Goal: Task Accomplishment & Management: Manage account settings

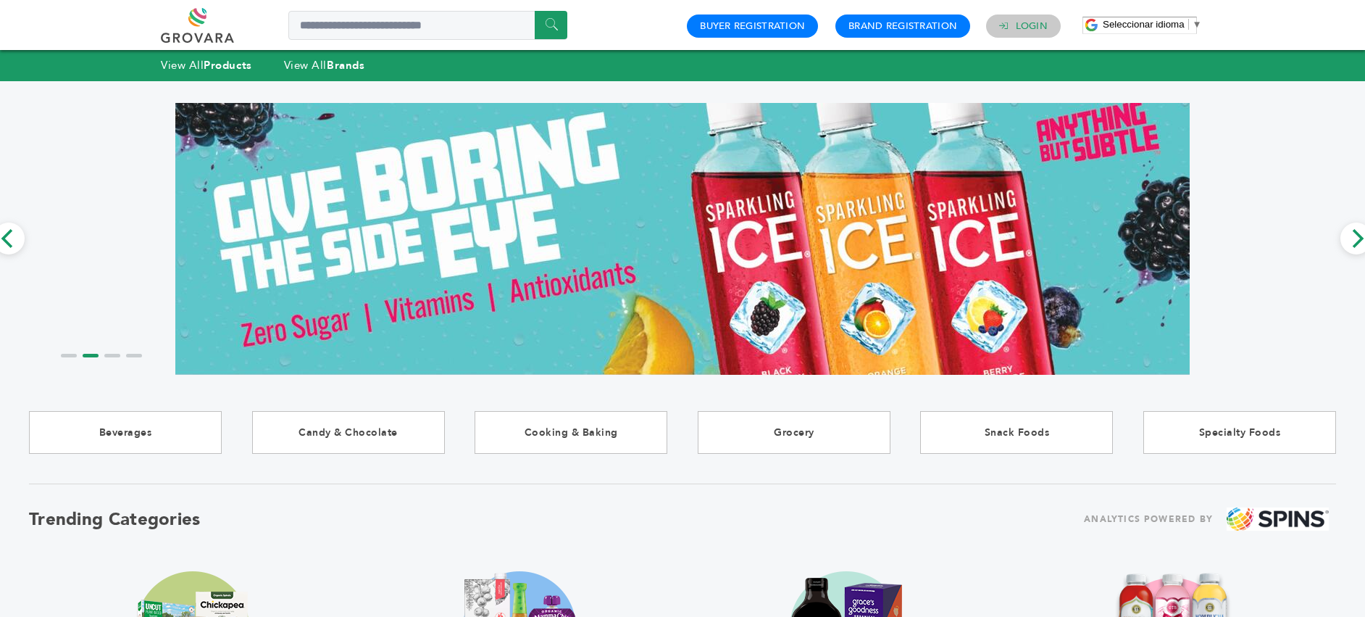
click at [1025, 20] on link "Login" at bounding box center [1032, 26] width 32 height 13
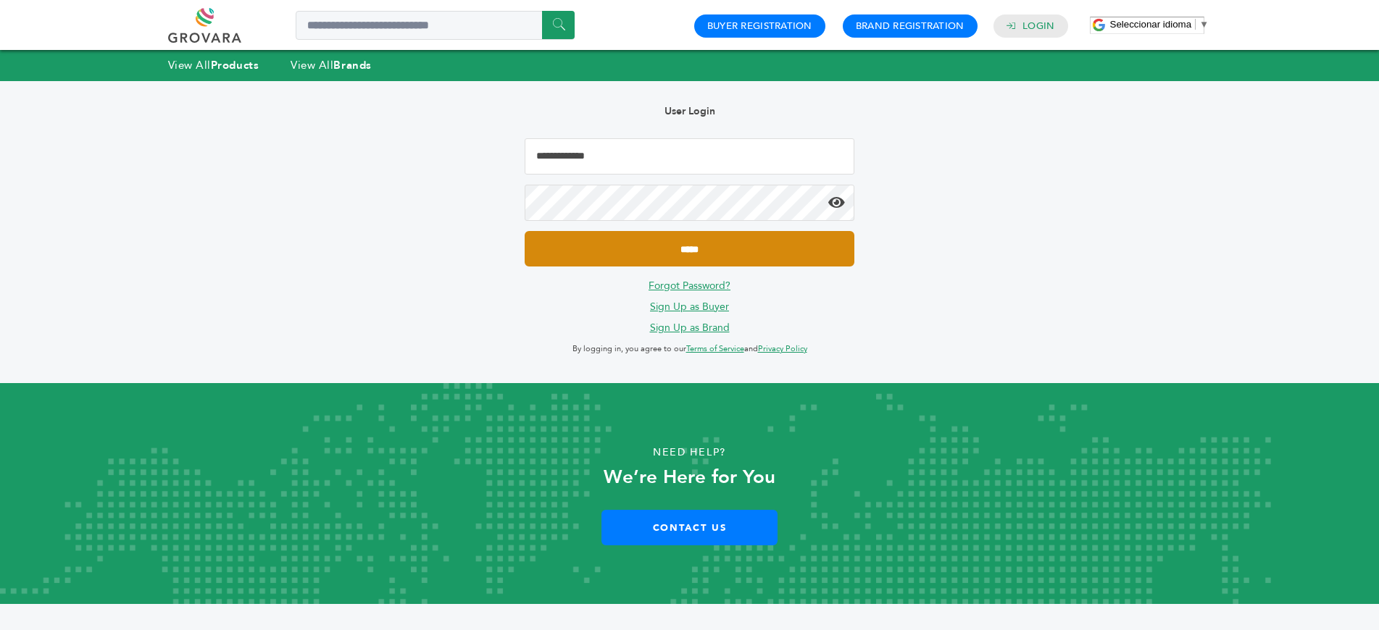
type input "**********"
click at [675, 251] on input "*****" at bounding box center [690, 249] width 330 height 36
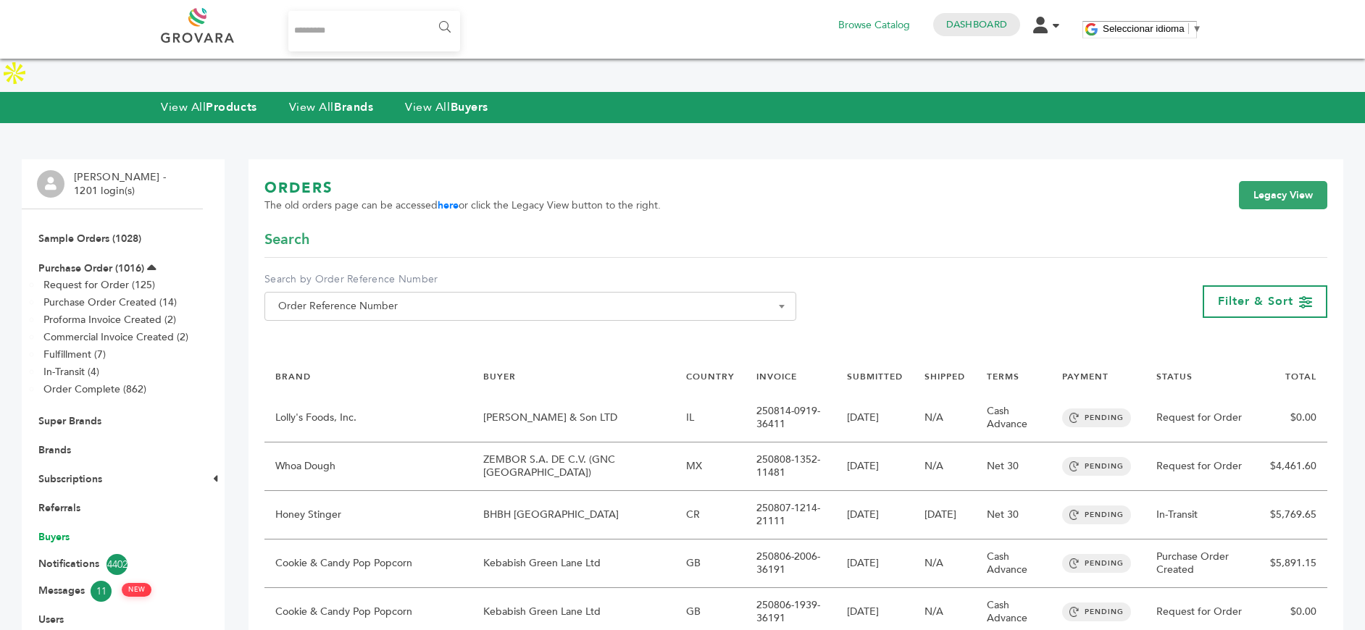
click at [59, 530] on link "Buyers" at bounding box center [53, 537] width 31 height 14
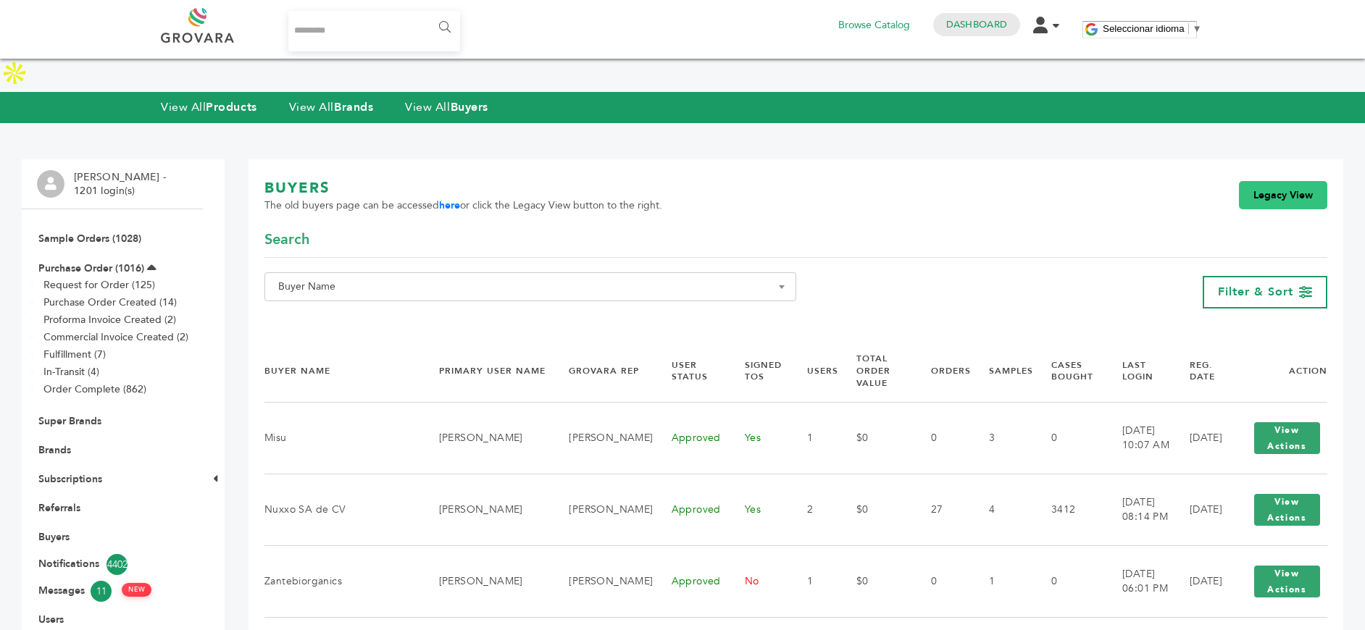
click at [1281, 181] on link "Legacy View" at bounding box center [1283, 195] width 88 height 29
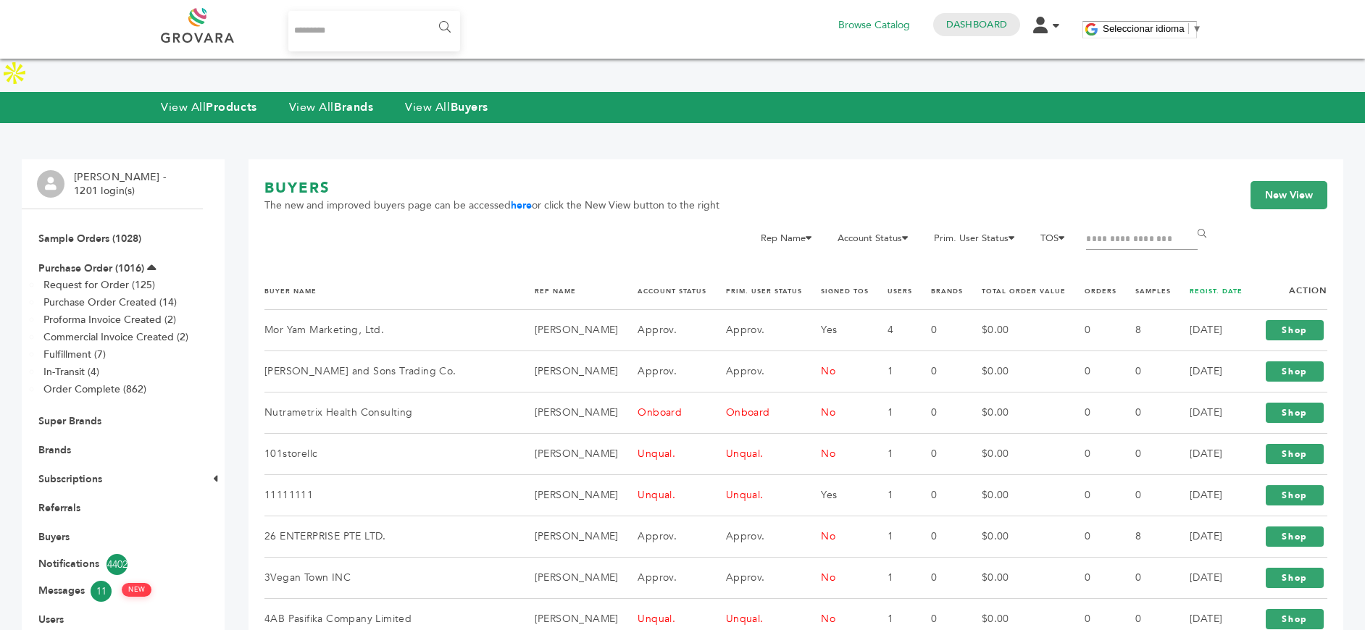
click at [1191, 272] on th "REGIST. DATE" at bounding box center [1208, 290] width 72 height 37
click at [1198, 287] on link "REGIST. DATE" at bounding box center [1216, 291] width 53 height 9
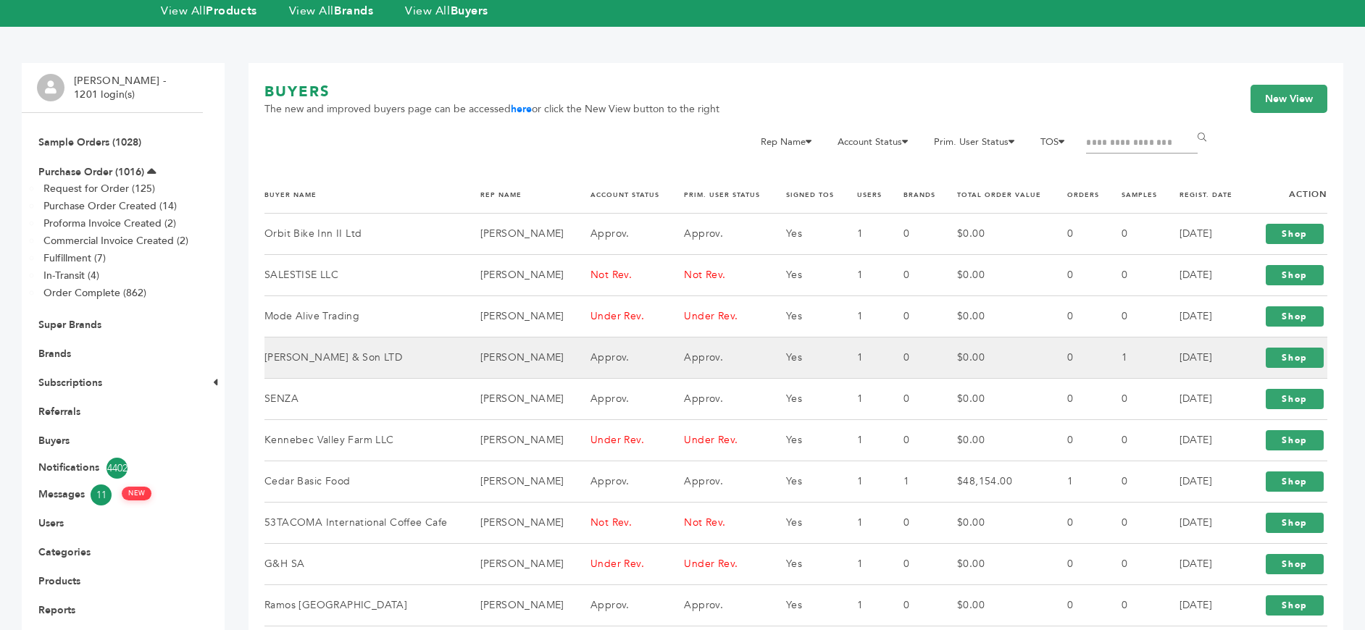
scroll to position [97, 0]
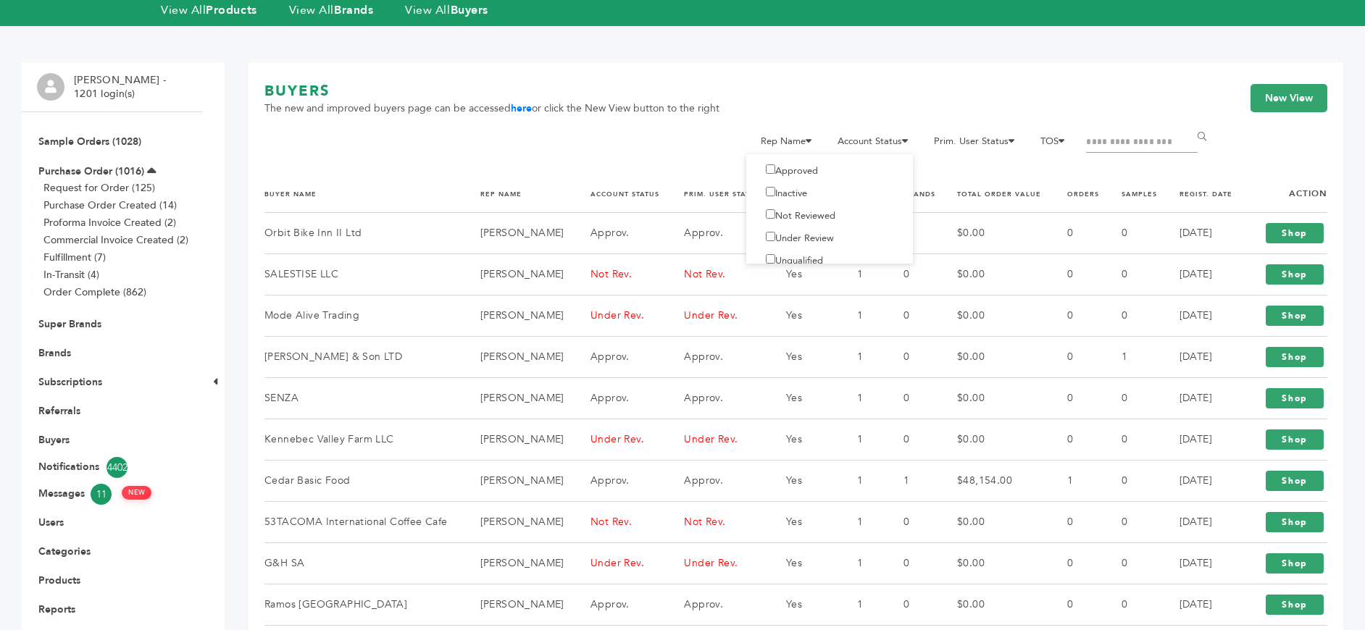
click at [784, 209] on label "Not Reviewed" at bounding box center [796, 215] width 78 height 13
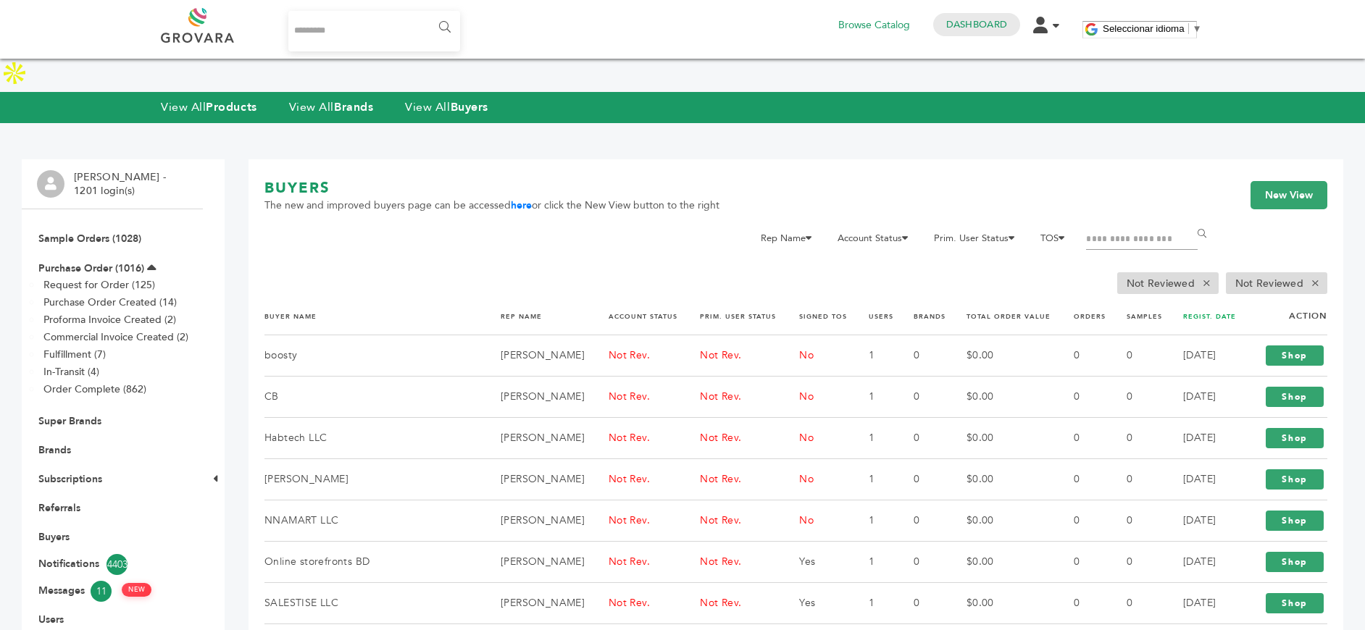
click at [1194, 312] on link "REGIST. DATE" at bounding box center [1209, 316] width 53 height 9
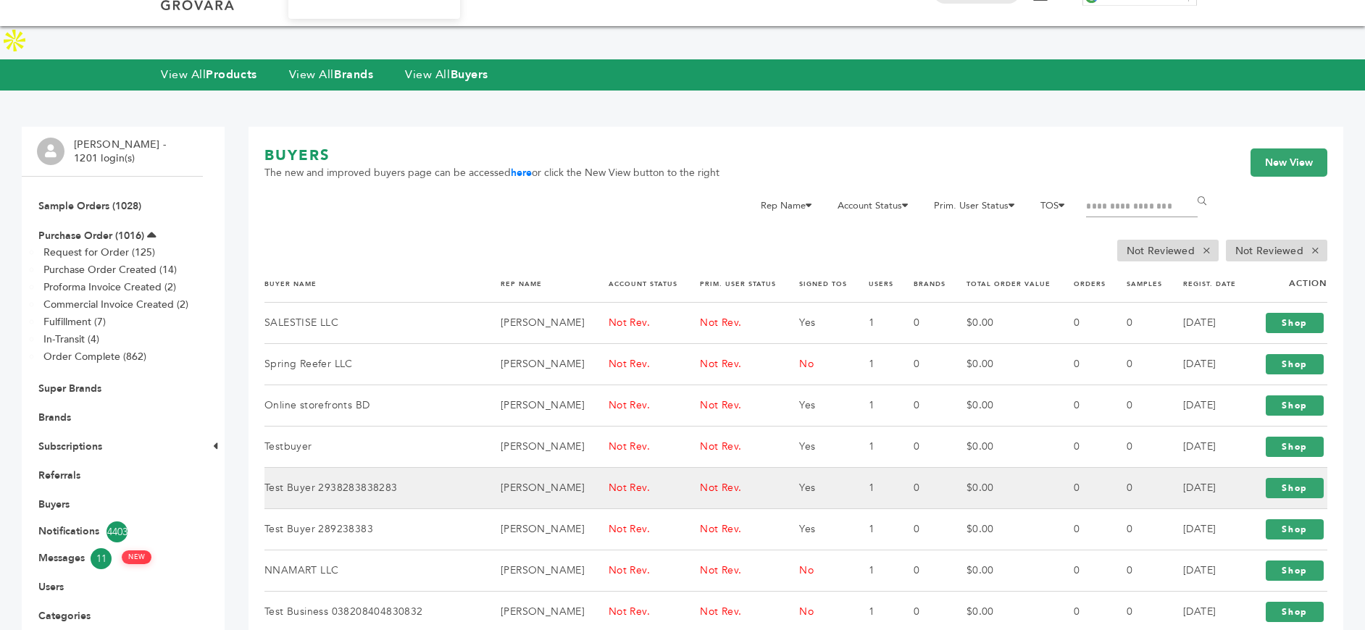
scroll to position [54, 0]
